Goal: Task Accomplishment & Management: Complete application form

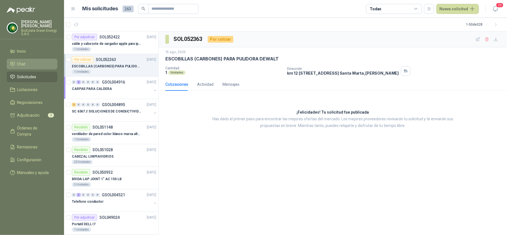
click at [26, 67] on link "Chat" at bounding box center [32, 64] width 51 height 11
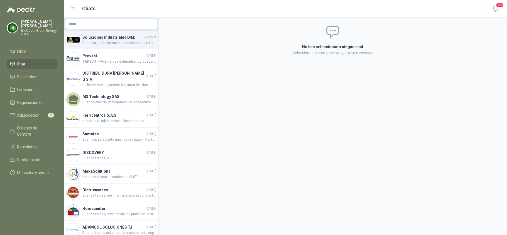
click at [105, 42] on span "Buen dia, por favor me puedes inducar la referencia de la pulidora? para podert…" at bounding box center [119, 42] width 74 height 5
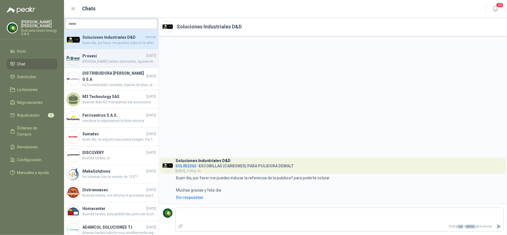
click at [108, 56] on h4 "Provesi" at bounding box center [113, 56] width 63 height 6
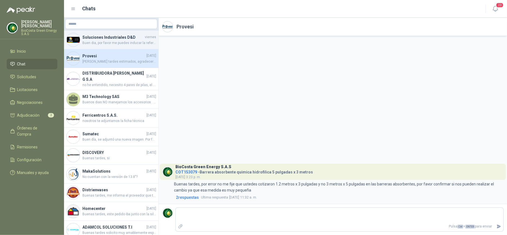
click at [109, 37] on h4 "Soluciones Industriales D&D" at bounding box center [112, 37] width 61 height 6
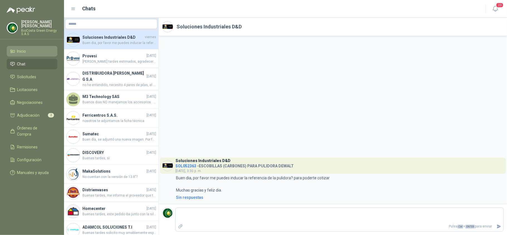
click at [28, 47] on link "Inicio" at bounding box center [32, 51] width 51 height 11
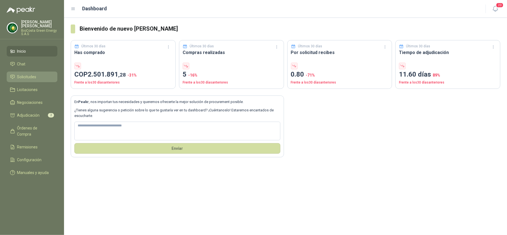
click at [34, 77] on span "Solicitudes" at bounding box center [26, 77] width 19 height 6
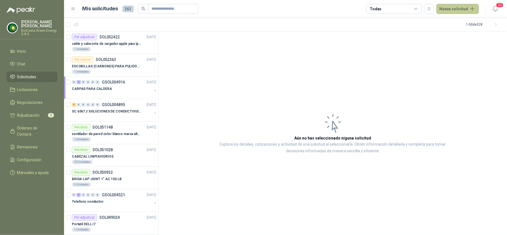
click at [451, 11] on button "Nueva solicitud" at bounding box center [457, 9] width 43 height 10
click at [452, 21] on link "Solicitud" at bounding box center [463, 22] width 47 height 10
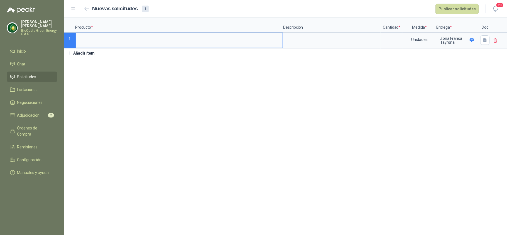
click at [139, 40] on input at bounding box center [179, 38] width 207 height 11
click at [103, 40] on input at bounding box center [179, 38] width 207 height 11
click at [316, 41] on textarea at bounding box center [332, 39] width 96 height 13
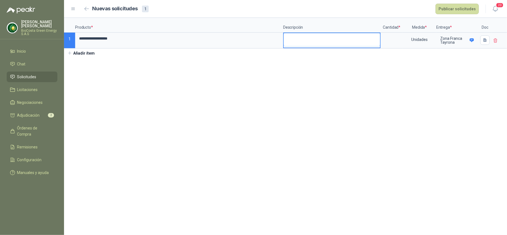
click at [295, 44] on textarea at bounding box center [332, 39] width 96 height 13
click at [394, 35] on input at bounding box center [391, 38] width 21 height 11
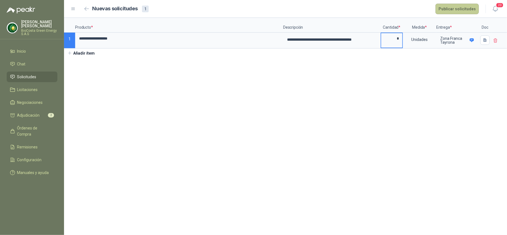
type input "*"
click at [444, 7] on button "Publicar solicitudes" at bounding box center [456, 9] width 43 height 11
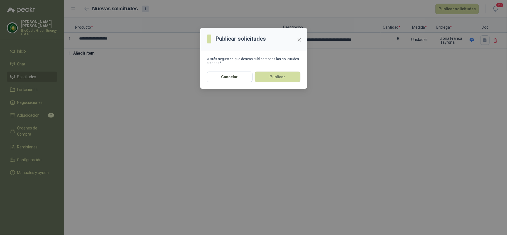
click at [299, 72] on div "Cancelar Publicar" at bounding box center [253, 80] width 107 height 17
click at [295, 76] on button "Publicar" at bounding box center [278, 77] width 46 height 11
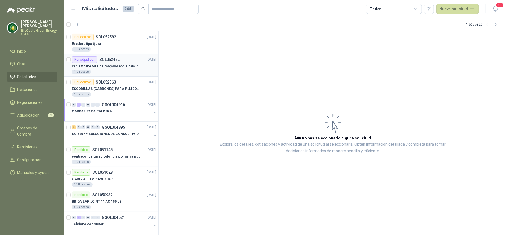
click at [109, 68] on p "cable y cabezote de cargador apple para iphone" at bounding box center [106, 66] width 69 height 5
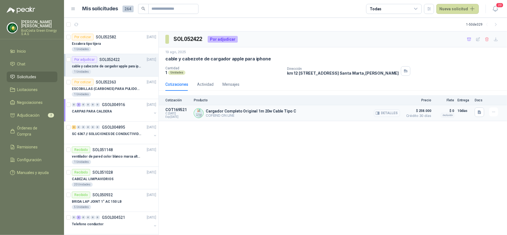
click at [382, 112] on button "Detalles" at bounding box center [387, 113] width 26 height 8
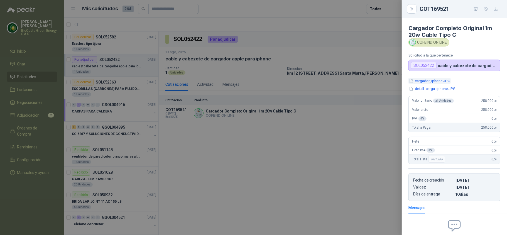
click at [416, 83] on button "cargador_iphone.JPG" at bounding box center [429, 81] width 42 height 6
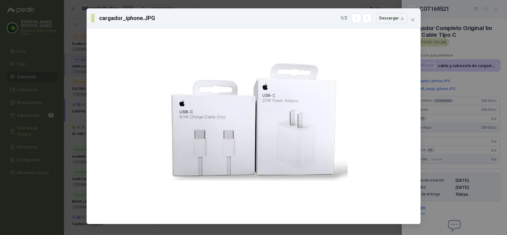
click at [368, 24] on div "cargador_iphone.JPG 1 / 2 Descargar" at bounding box center [254, 18] width 334 height 20
click at [368, 19] on icon "button" at bounding box center [367, 18] width 5 height 5
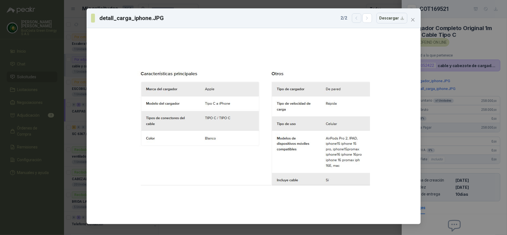
click at [355, 19] on icon "button" at bounding box center [356, 18] width 5 height 5
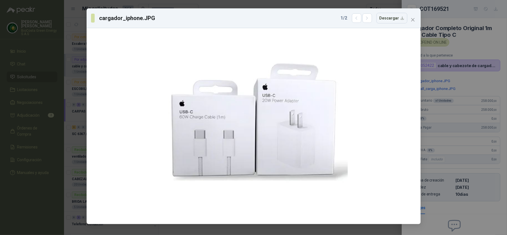
click at [408, 20] on div "cargador_iphone.JPG 1 / 2 Descargar" at bounding box center [253, 18] width 325 height 11
click at [410, 20] on icon "close" at bounding box center [412, 20] width 4 height 4
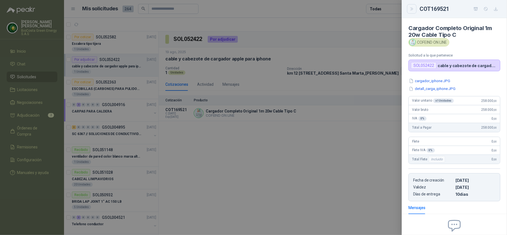
click at [413, 11] on icon "Close" at bounding box center [411, 9] width 5 height 5
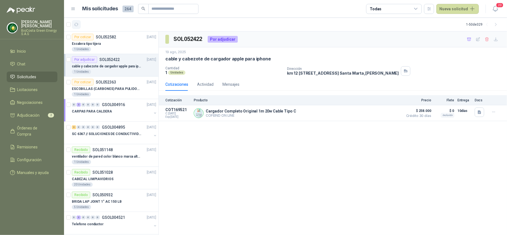
click at [77, 22] on icon "button" at bounding box center [76, 24] width 5 height 5
click at [112, 109] on div "CARPAS PARA CALDERA" at bounding box center [112, 111] width 80 height 7
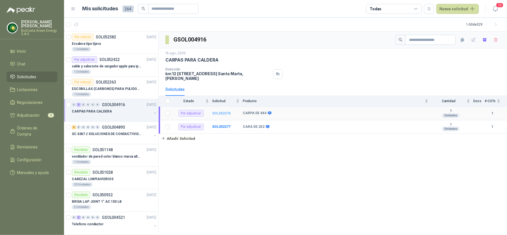
click at [222, 115] on b "SOL052276" at bounding box center [221, 113] width 18 height 4
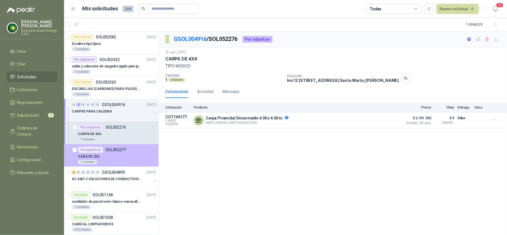
click at [108, 150] on p "SOL052277" at bounding box center [115, 150] width 20 height 4
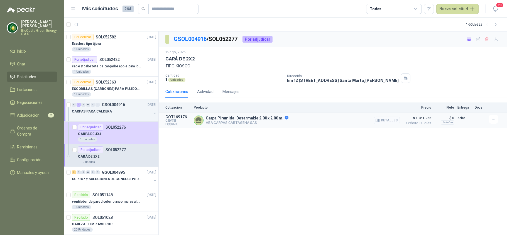
click at [376, 122] on icon "button" at bounding box center [377, 120] width 4 height 4
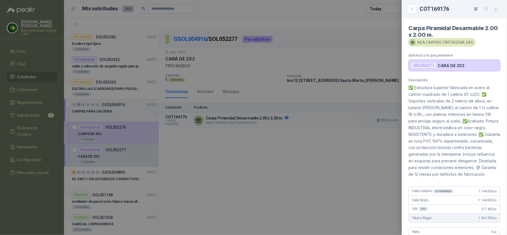
scroll to position [155, 0]
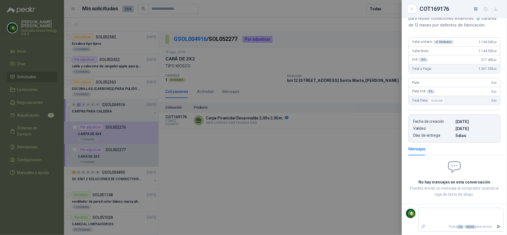
click at [352, 156] on div at bounding box center [253, 117] width 507 height 235
